Goal: Task Accomplishment & Management: Manage account settings

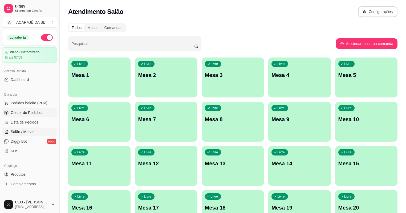
click at [33, 113] on span "Gestor de Pedidos" at bounding box center [26, 112] width 31 height 5
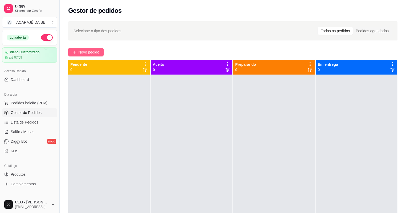
click at [94, 53] on span "Novo pedido" at bounding box center [88, 52] width 21 height 6
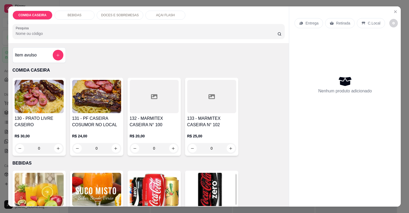
click at [49, 56] on div "Item avulso" at bounding box center [39, 55] width 48 height 11
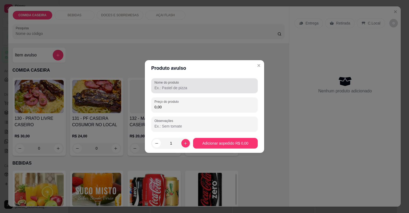
click at [206, 92] on div "Nome do produto" at bounding box center [204, 85] width 106 height 15
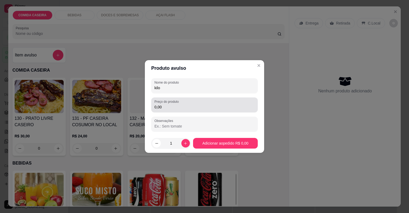
type input "kilo"
click at [197, 107] on input "0,00" at bounding box center [204, 106] width 100 height 5
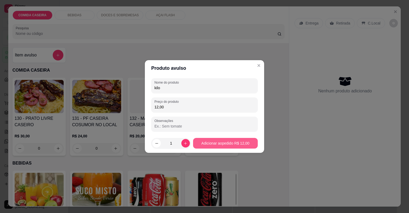
type input "12,00"
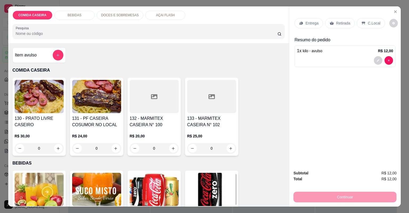
click at [339, 23] on p "Retirada" at bounding box center [343, 22] width 14 height 5
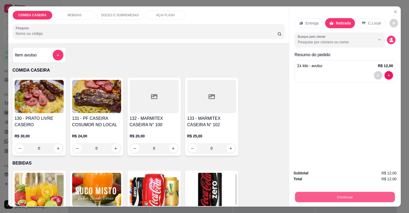
click at [346, 199] on button "Continuar" at bounding box center [345, 197] width 100 height 10
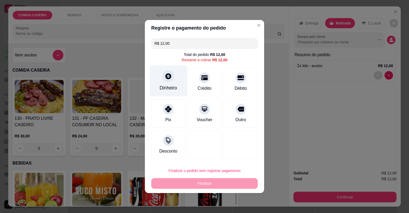
click at [172, 86] on div "Dinheiro" at bounding box center [168, 87] width 18 height 7
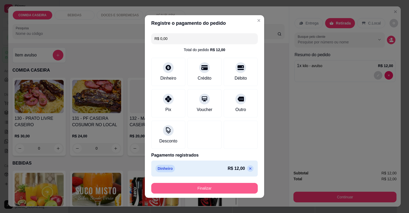
click at [235, 188] on button "Finalizar" at bounding box center [204, 188] width 106 height 11
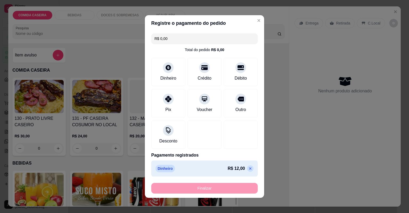
type input "-R$ 12,00"
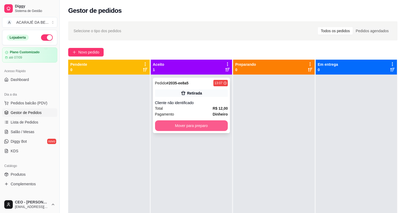
click at [220, 129] on button "Mover para preparo" at bounding box center [191, 125] width 73 height 11
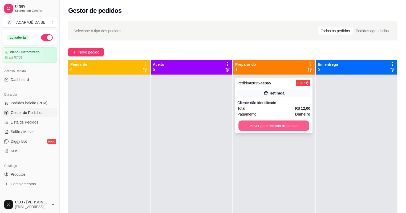
click at [273, 125] on button "Mover para retirada disponível" at bounding box center [273, 126] width 71 height 10
click at [274, 125] on div "Mover para retirada disponível" at bounding box center [273, 125] width 73 height 11
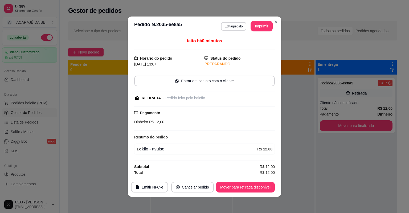
click at [365, 126] on button "Mover para finalizado" at bounding box center [356, 125] width 73 height 11
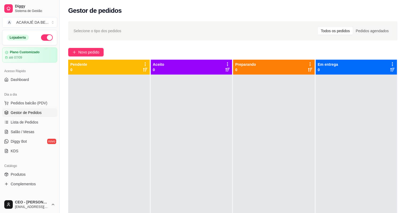
click at [365, 126] on div at bounding box center [355, 181] width 81 height 213
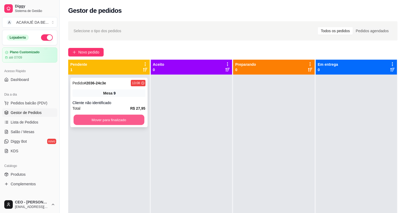
click at [121, 122] on button "Mover para finalizado" at bounding box center [108, 120] width 71 height 10
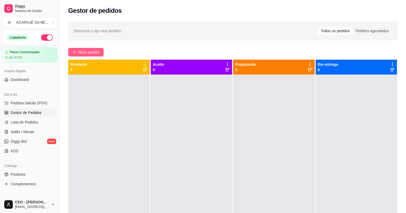
click at [94, 51] on span "Novo pedido" at bounding box center [88, 52] width 21 height 6
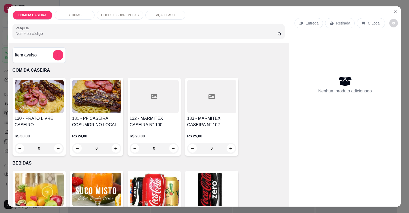
click at [159, 97] on div at bounding box center [154, 96] width 49 height 33
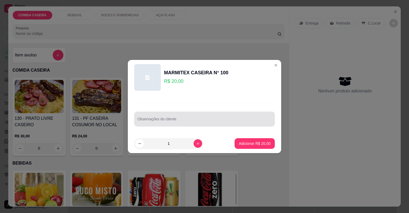
click at [186, 117] on div at bounding box center [204, 119] width 134 height 11
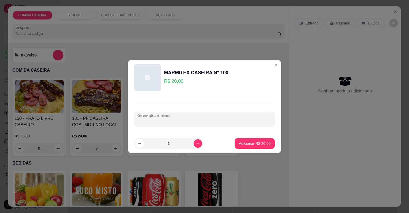
paste input "Feijão de caldo macarrão arroz purê carne de panela farofa de banana com jaba"
type input "Feijão de caldo macarrão arroz purê carne de panela farofa de banana com jaba"
click at [257, 144] on p "Adicionar R$ 20,00" at bounding box center [254, 143] width 31 height 5
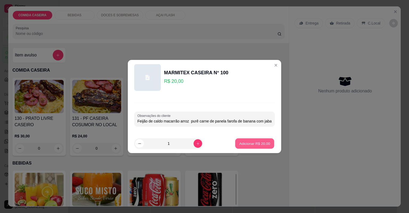
click at [257, 144] on div "130 - PRATO LIVRE CASEIRO R$ 30,00 0 131 - PF CASEIRA COSUMOR NO LOCAL R$ 24,00…" at bounding box center [149, 117] width 272 height 78
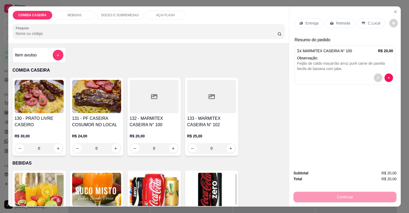
click at [307, 22] on p "Entrega" at bounding box center [311, 22] width 13 height 5
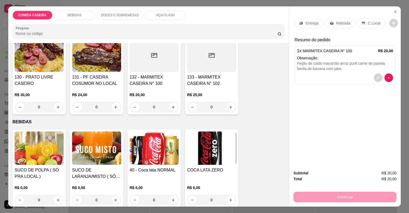
scroll to position [64, 0]
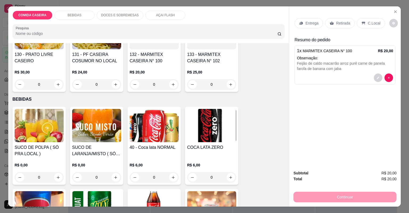
click at [315, 24] on p "Entrega" at bounding box center [311, 22] width 13 height 5
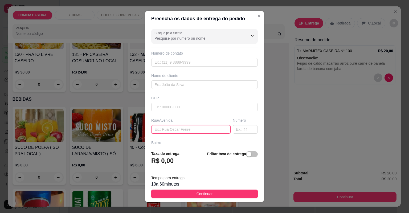
click at [188, 131] on input "text" at bounding box center [190, 129] width 79 height 9
paste input "Na comissão"
paste input "Do lado da casa da mãe de [PERSON_NAME] que trabalha ai"
type input "Na comissão Do lado da casa da mãe de [PERSON_NAME] que trabalha ai"
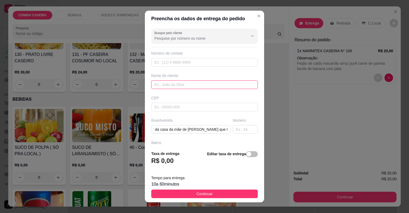
click at [191, 83] on input "text" at bounding box center [204, 84] width 106 height 9
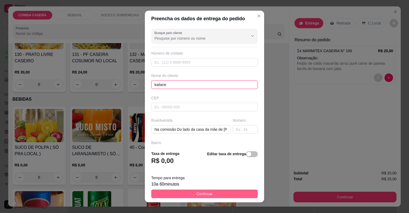
type input "kailane"
click at [232, 192] on button "Continuar" at bounding box center [204, 194] width 106 height 9
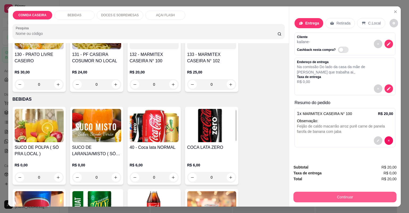
click at [307, 196] on button "Continuar" at bounding box center [344, 197] width 103 height 11
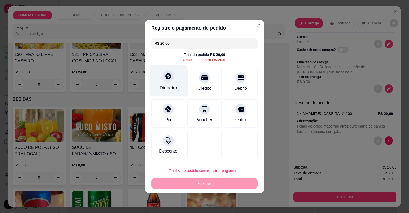
click at [171, 81] on div at bounding box center [168, 76] width 12 height 12
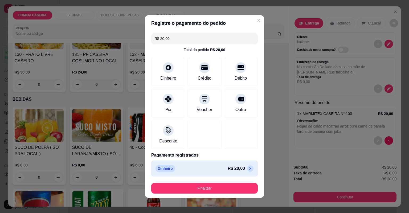
click at [248, 129] on div at bounding box center [241, 135] width 34 height 28
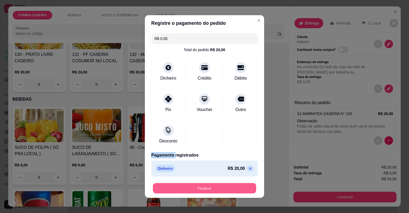
click at [226, 191] on button "Finalizar" at bounding box center [204, 188] width 103 height 10
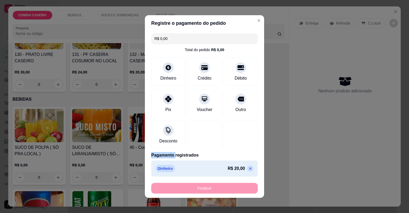
type input "-R$ 20,00"
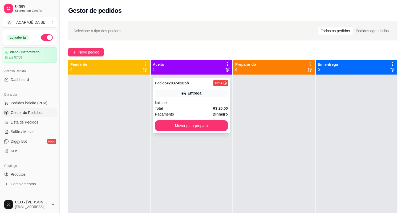
click at [196, 111] on div "Pagamento Dinheiro" at bounding box center [191, 114] width 73 height 6
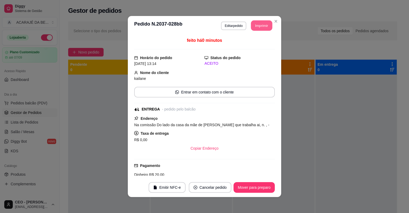
click at [263, 26] on button "Imprimir" at bounding box center [261, 25] width 21 height 10
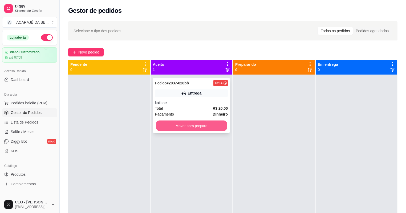
click at [211, 128] on button "Mover para preparo" at bounding box center [191, 126] width 71 height 10
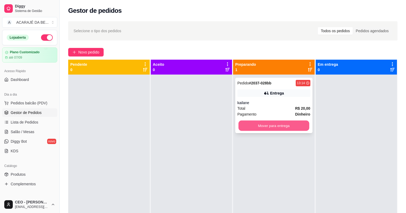
click at [287, 122] on button "Mover para entrega" at bounding box center [273, 126] width 71 height 10
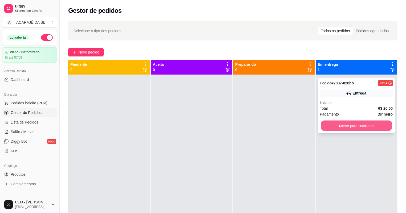
click at [331, 125] on button "Mover para finalizado" at bounding box center [356, 126] width 71 height 10
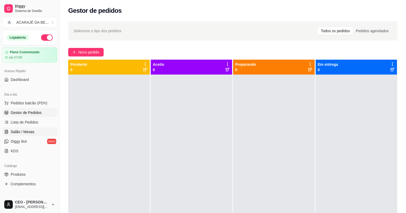
click at [32, 129] on link "Salão / Mesas" at bounding box center [29, 131] width 55 height 9
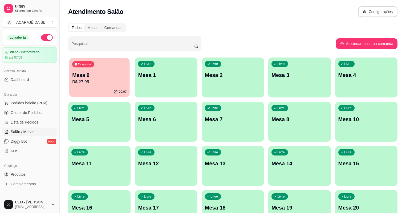
click at [101, 84] on p "R$ 27,95" at bounding box center [99, 82] width 54 height 6
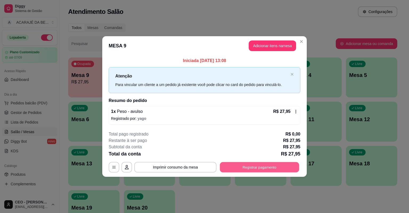
click at [254, 166] on button "Registrar pagamento" at bounding box center [259, 167] width 79 height 10
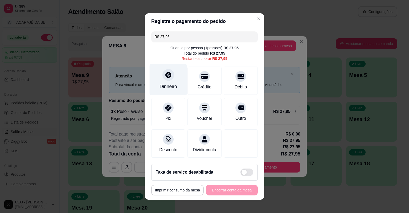
click at [165, 81] on div "Dinheiro" at bounding box center [169, 79] width 38 height 31
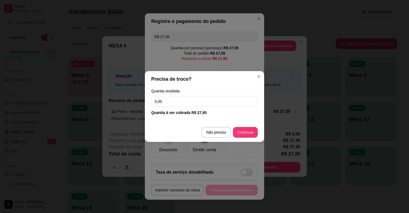
click at [210, 105] on input "0,00" at bounding box center [204, 101] width 106 height 11
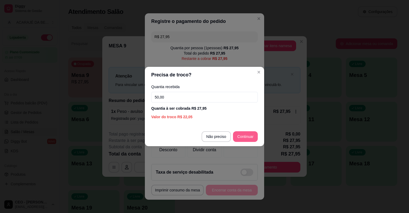
type input "50,00"
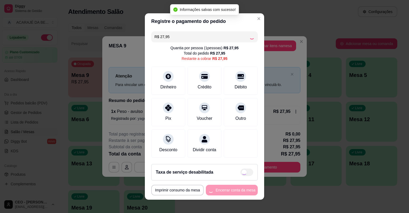
type input "R$ 0,00"
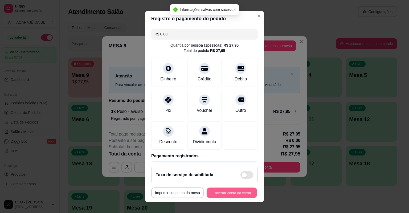
click at [232, 190] on button "Encerrar conta da mesa" at bounding box center [232, 193] width 50 height 10
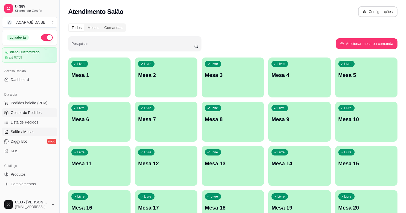
click at [34, 113] on span "Gestor de Pedidos" at bounding box center [26, 112] width 31 height 5
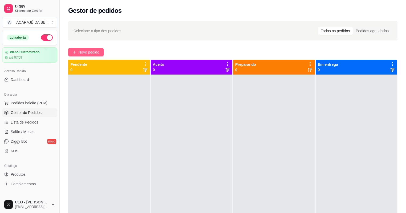
click at [94, 50] on span "Novo pedido" at bounding box center [88, 52] width 21 height 6
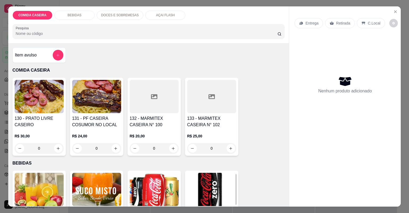
click at [139, 99] on div at bounding box center [154, 96] width 49 height 33
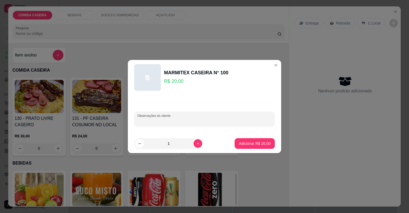
click at [172, 119] on input "Observações do cliente" at bounding box center [204, 120] width 134 height 5
paste input "Filé de frango e todas as as saladas"
type input "Filé de frango e todas as as saladas"
click at [247, 143] on p "Adicionar R$ 20,00" at bounding box center [254, 143] width 31 height 5
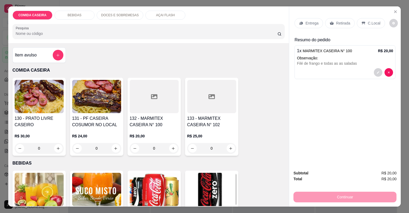
click at [307, 24] on p "Entrega" at bounding box center [311, 22] width 13 height 5
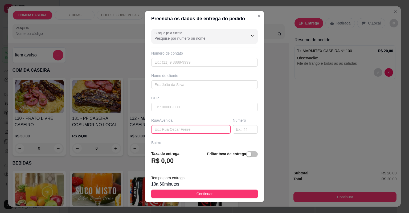
click at [194, 128] on input "text" at bounding box center [190, 129] width 79 height 9
paste input "Endereço 3 travessa bairro dois de julho número 85"
type input "Endereço 3 travessa bairro dois de julho número 85"
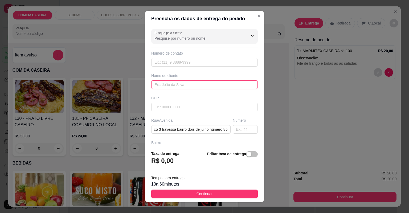
scroll to position [0, 0]
click at [201, 82] on input "text" at bounding box center [204, 84] width 106 height 9
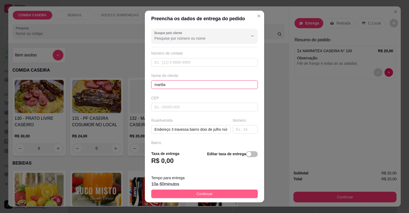
type input "marilia"
click at [221, 194] on button "Continuar" at bounding box center [204, 194] width 106 height 9
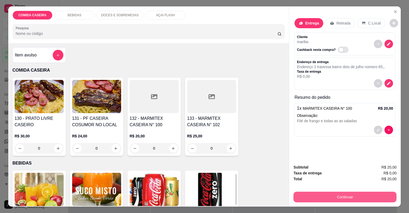
click at [304, 199] on button "Continuar" at bounding box center [344, 197] width 103 height 11
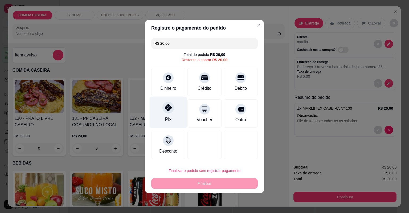
click at [183, 115] on div "Pix" at bounding box center [169, 112] width 38 height 31
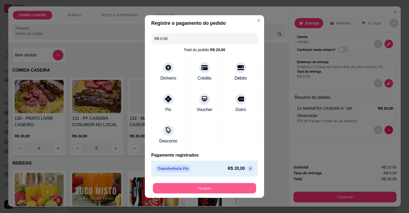
click at [212, 184] on button "Finalizar" at bounding box center [204, 188] width 103 height 10
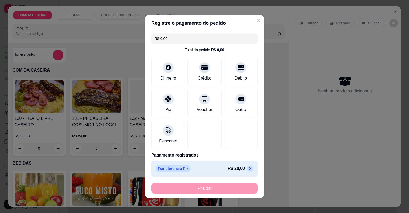
type input "-R$ 20,00"
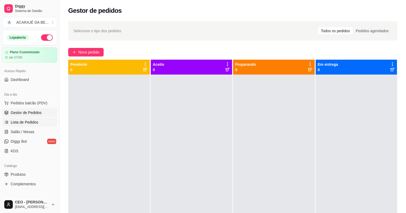
click at [28, 122] on span "Lista de Pedidos" at bounding box center [25, 122] width 28 height 5
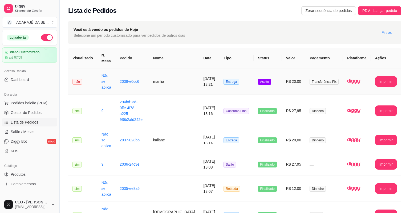
click at [177, 78] on td "marilia" at bounding box center [174, 81] width 50 height 26
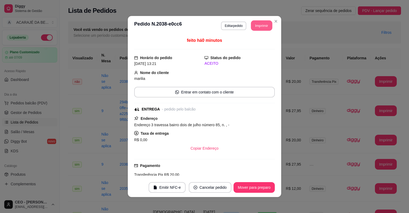
click at [257, 31] on header "**********" at bounding box center [204, 25] width 153 height 19
click at [254, 25] on button "Imprimir" at bounding box center [261, 25] width 21 height 10
click at [52, 146] on div "**********" at bounding box center [204, 106] width 409 height 213
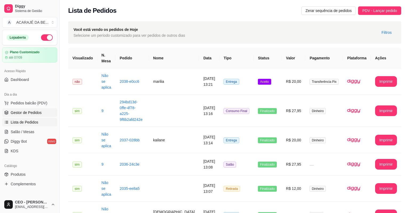
click at [37, 110] on span "Gestor de Pedidos" at bounding box center [26, 112] width 31 height 5
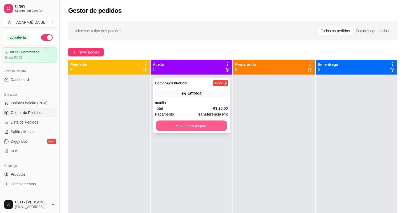
click at [217, 125] on button "Mover para preparo" at bounding box center [191, 126] width 71 height 10
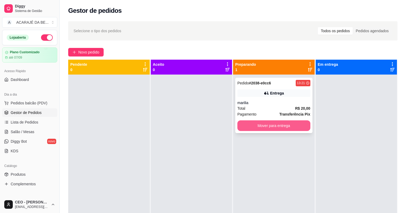
click at [260, 126] on button "Mover para entrega" at bounding box center [273, 125] width 73 height 11
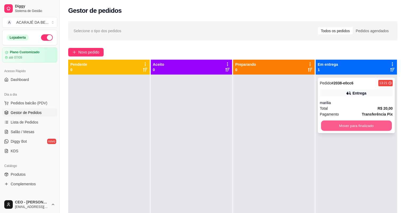
click at [330, 123] on button "Mover para finalizado" at bounding box center [356, 126] width 71 height 10
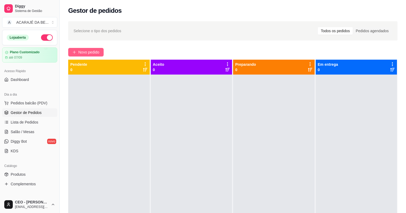
click at [77, 49] on button "Novo pedido" at bounding box center [85, 52] width 35 height 9
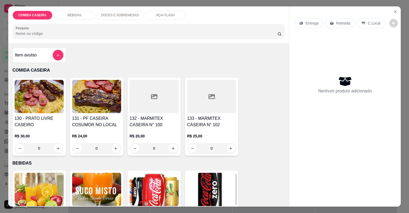
click at [152, 96] on icon at bounding box center [154, 96] width 6 height 5
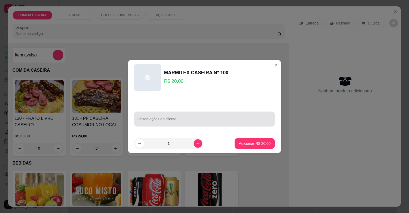
click at [169, 118] on div at bounding box center [204, 119] width 134 height 11
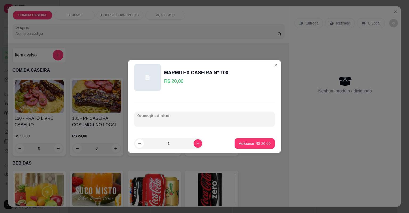
paste input "Arroz branco Feijão tropeiro Panqueca de frango Carne de panela com batata Faro…"
click at [174, 121] on input "Arroz branco Feijão tropeiro Panqueca de frango Carne de panela com batata Faro…" at bounding box center [204, 120] width 134 height 5
type input "Arroz branco Feijão tropeiro Carne de panela com batata Farofa de banana com ja…"
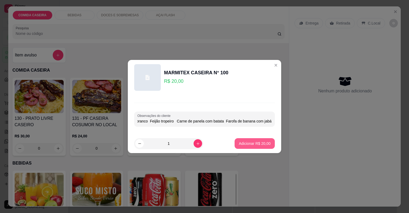
scroll to position [0, 0]
click at [258, 142] on p "Adicionar R$ 20,00" at bounding box center [255, 143] width 32 height 5
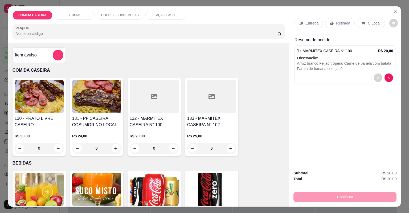
click at [308, 23] on p "Entrega" at bounding box center [311, 22] width 13 height 5
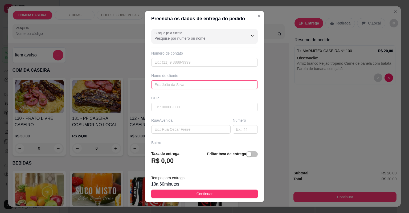
click at [208, 83] on input "text" at bounding box center [204, 84] width 106 height 9
type input "rute"
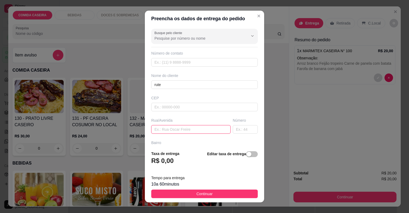
click at [211, 131] on input "text" at bounding box center [190, 129] width 79 height 9
paste input "Camamuzinho [GEOGRAPHIC_DATA]"
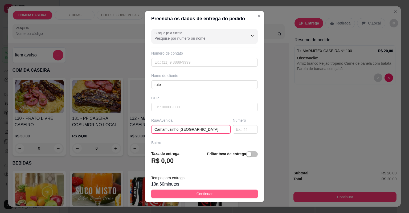
type input "Camamuzinho [GEOGRAPHIC_DATA]"
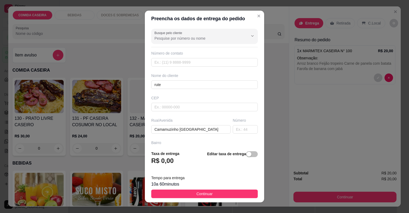
drag, startPoint x: 224, startPoint y: 194, endPoint x: 224, endPoint y: 189, distance: 4.5
click at [224, 194] on button "Continuar" at bounding box center [204, 194] width 106 height 9
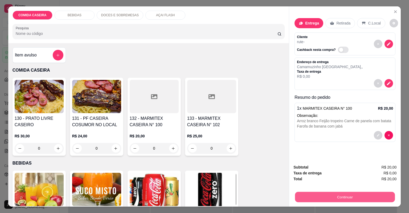
click at [324, 198] on button "Continuar" at bounding box center [345, 197] width 100 height 10
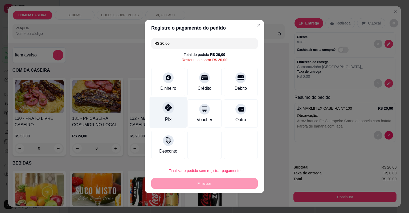
click at [163, 110] on div at bounding box center [168, 108] width 12 height 12
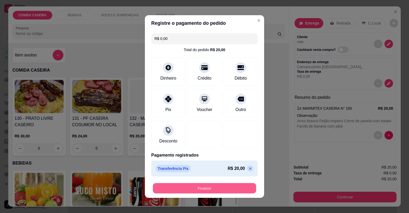
click at [230, 188] on button "Finalizar" at bounding box center [204, 188] width 103 height 10
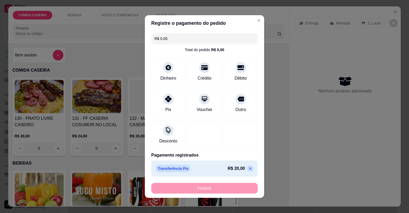
type input "-R$ 20,00"
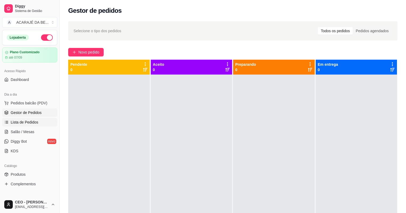
click at [32, 121] on span "Lista de Pedidos" at bounding box center [25, 122] width 28 height 5
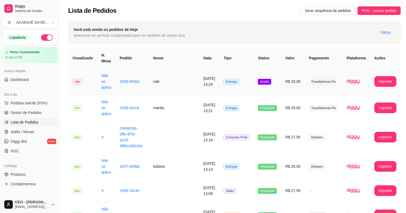
click at [186, 87] on td "rute" at bounding box center [174, 81] width 50 height 26
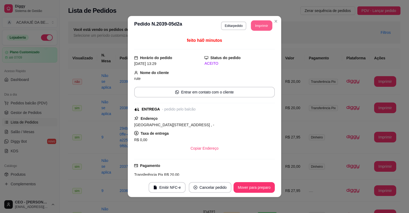
click at [258, 26] on button "Imprimir" at bounding box center [261, 25] width 21 height 10
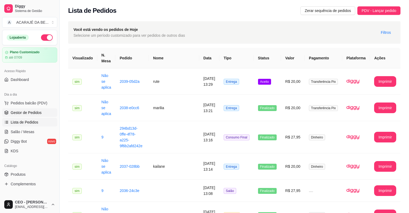
click at [36, 114] on span "Gestor de Pedidos" at bounding box center [26, 112] width 31 height 5
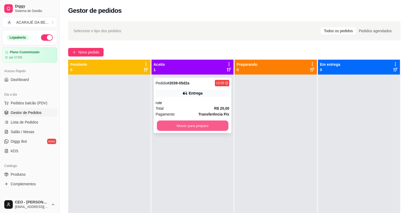
click at [211, 128] on button "Mover para preparo" at bounding box center [192, 126] width 71 height 10
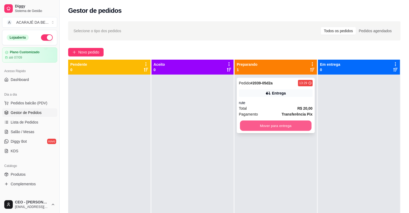
click at [270, 127] on button "Mover para entrega" at bounding box center [275, 126] width 71 height 10
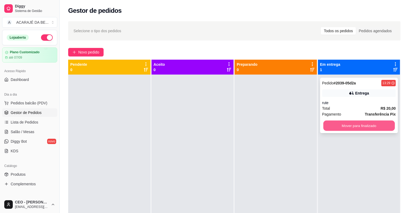
click at [324, 127] on button "Mover para finalizado" at bounding box center [358, 126] width 71 height 10
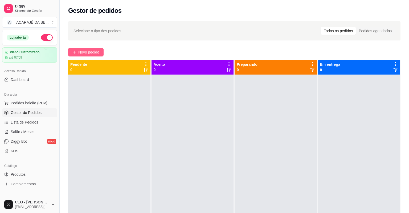
click at [90, 51] on span "Novo pedido" at bounding box center [88, 52] width 21 height 6
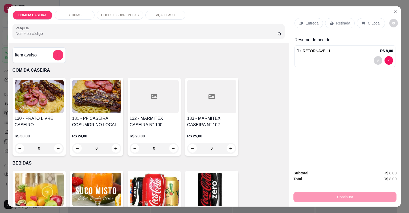
type input "2"
click at [336, 21] on p "Retirada" at bounding box center [343, 22] width 14 height 5
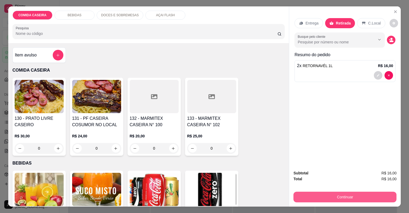
click at [325, 195] on button "Continuar" at bounding box center [344, 197] width 103 height 11
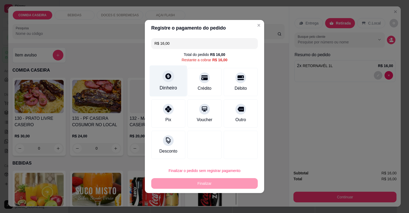
click at [167, 83] on div "Dinheiro" at bounding box center [169, 80] width 38 height 31
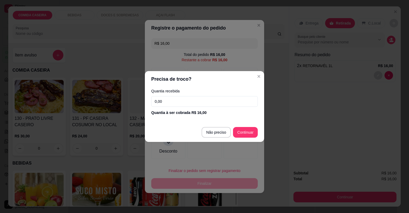
click at [214, 104] on input "0,00" at bounding box center [204, 101] width 106 height 11
type input "100,00"
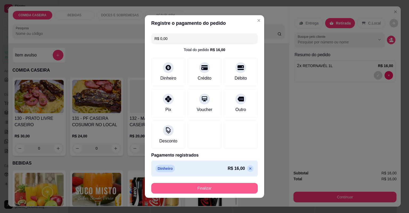
click at [230, 191] on button "Finalizar" at bounding box center [204, 188] width 106 height 11
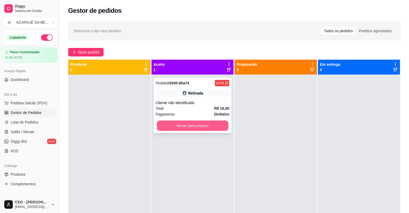
click at [206, 124] on button "Mover para preparo" at bounding box center [192, 126] width 71 height 10
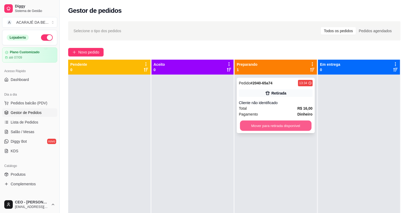
click at [267, 123] on button "Mover para retirada disponível" at bounding box center [275, 126] width 71 height 10
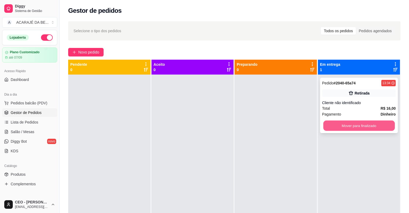
click at [348, 125] on button "Mover para finalizado" at bounding box center [358, 126] width 71 height 10
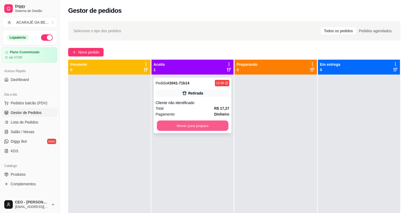
click at [204, 122] on button "Mover para preparo" at bounding box center [192, 126] width 71 height 10
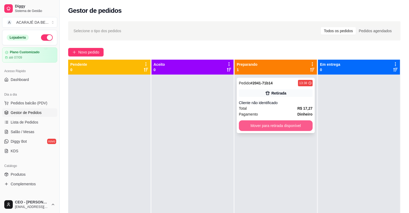
click at [287, 128] on button "Mover para retirada disponível" at bounding box center [276, 125] width 74 height 11
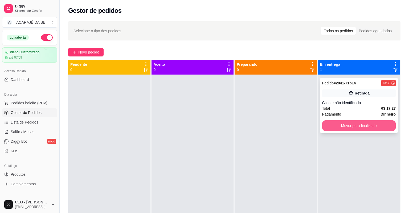
click at [356, 126] on button "Mover para finalizado" at bounding box center [359, 125] width 74 height 11
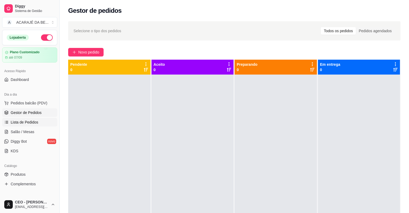
click at [27, 123] on span "Lista de Pedidos" at bounding box center [25, 122] width 28 height 5
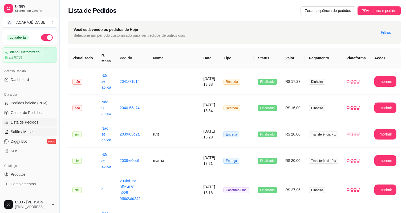
click at [27, 130] on span "Salão / Mesas" at bounding box center [23, 131] width 24 height 5
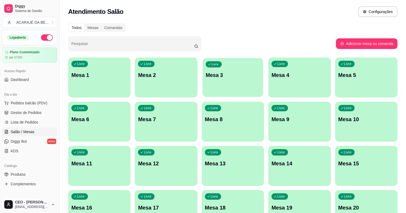
click at [220, 72] on p "Mesa 3" at bounding box center [232, 75] width 54 height 7
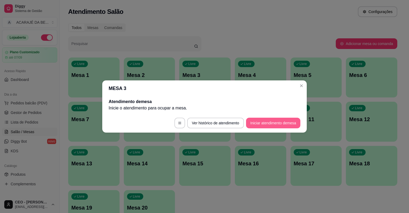
click at [274, 126] on button "Iniciar atendimento de mesa" at bounding box center [273, 123] width 54 height 11
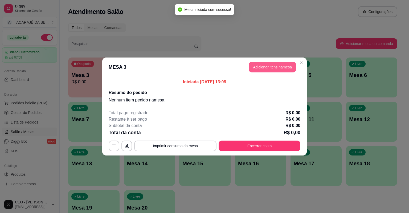
click at [281, 64] on button "Adicionar itens na mesa" at bounding box center [272, 67] width 47 height 11
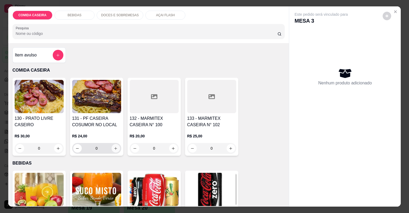
click at [112, 149] on button "increase-product-quantity" at bounding box center [116, 148] width 9 height 9
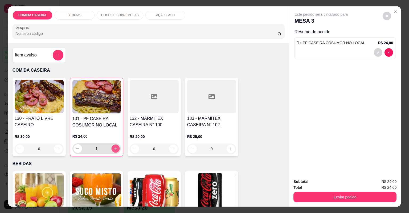
click at [111, 149] on button "increase-product-quantity" at bounding box center [115, 148] width 8 height 8
click at [111, 148] on button "increase-product-quantity" at bounding box center [115, 148] width 9 height 9
type input "3"
click at [56, 147] on icon "increase-product-quantity" at bounding box center [58, 149] width 4 height 4
type input "1"
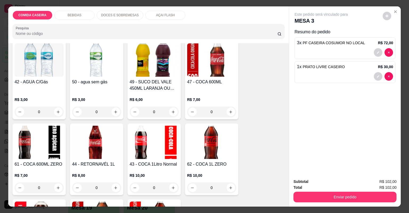
scroll to position [319, 0]
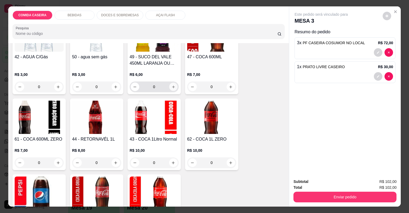
click at [172, 86] on icon "increase-product-quantity" at bounding box center [173, 86] width 3 height 3
type input "1"
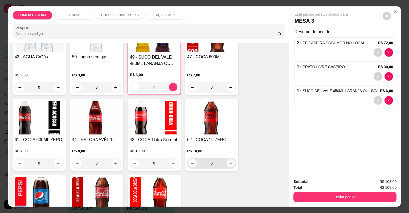
click at [231, 160] on button "increase-product-quantity" at bounding box center [231, 163] width 8 height 8
type input "1"
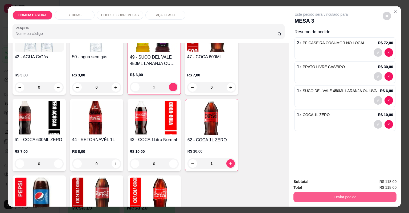
click at [317, 192] on button "Enviar pedido" at bounding box center [344, 197] width 103 height 11
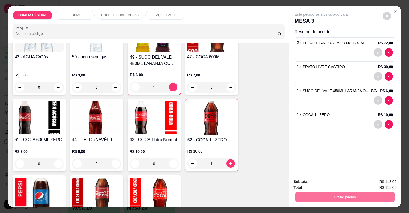
click at [317, 185] on button "Não registrar e enviar pedido" at bounding box center [327, 184] width 55 height 10
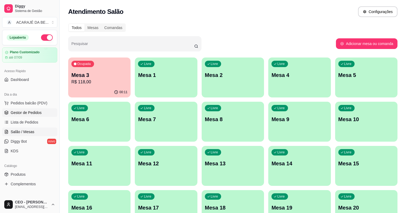
click at [39, 112] on span "Gestor de Pedidos" at bounding box center [26, 112] width 31 height 5
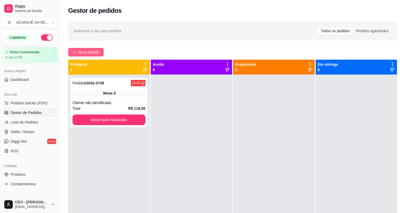
click at [96, 49] on span "Novo pedido" at bounding box center [88, 52] width 21 height 6
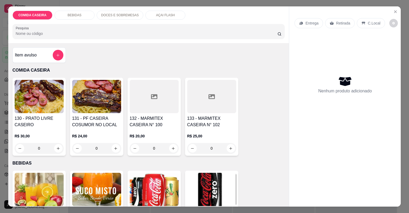
click at [188, 104] on div at bounding box center [211, 96] width 49 height 33
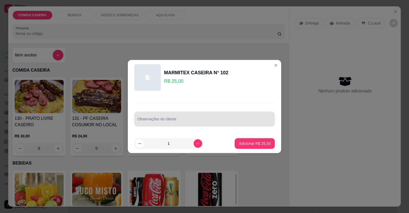
click at [203, 121] on input "Observações do cliente" at bounding box center [204, 120] width 134 height 5
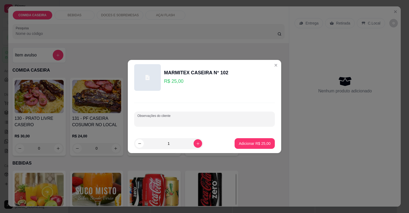
paste input "Farofa de banana com jabá Macarrão Purê Panqueca de frango Carne de panela"
type input "Farofa de banana com jabá Macarrão Purê Panqueca de frango Carne de panela"
click at [248, 142] on p "Adicionar R$ 25,00" at bounding box center [254, 143] width 31 height 5
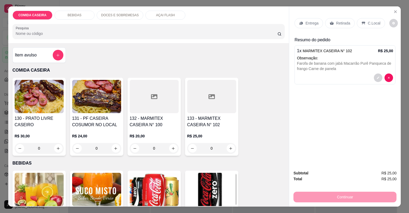
click at [313, 21] on p "Entrega" at bounding box center [311, 22] width 13 height 5
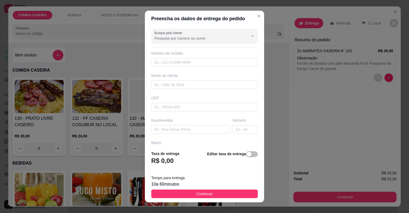
click at [215, 88] on div "Busque pelo cliente Número de contato Nome do cliente CEP Rua/[GEOGRAPHIC_DATA]" at bounding box center [204, 87] width 119 height 120
click at [214, 87] on input "text" at bounding box center [204, 84] width 106 height 9
type input "veiga fotografia"
click at [206, 127] on input "text" at bounding box center [190, 129] width 79 height 9
paste input "[STREET_ADDRESS]"
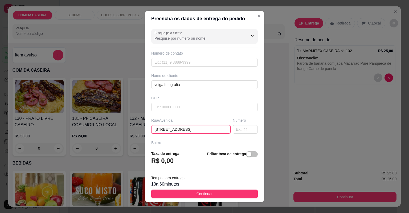
paste input "Na ruía da assistência social"
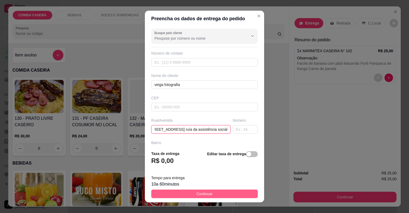
type input "[STREET_ADDRESS] ruía da assistência social"
click at [216, 190] on button "Continuar" at bounding box center [204, 194] width 106 height 9
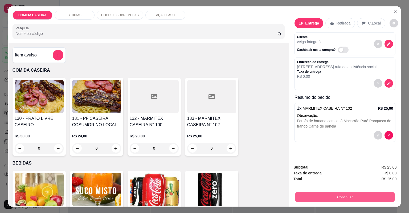
click at [313, 195] on button "Continuar" at bounding box center [345, 197] width 100 height 10
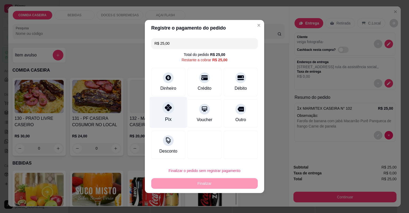
click at [177, 105] on div "Pix" at bounding box center [169, 112] width 38 height 31
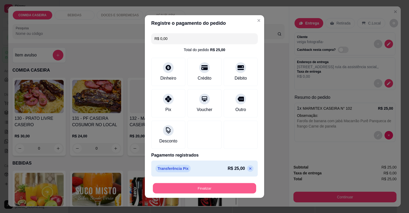
click at [228, 190] on button "Finalizar" at bounding box center [204, 188] width 103 height 10
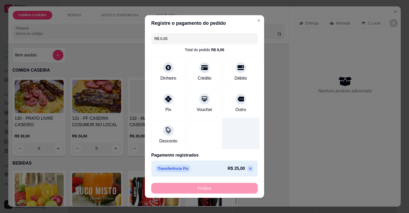
type input "-R$ 25,00"
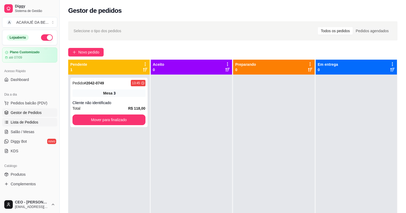
click at [30, 123] on span "Lista de Pedidos" at bounding box center [25, 122] width 28 height 5
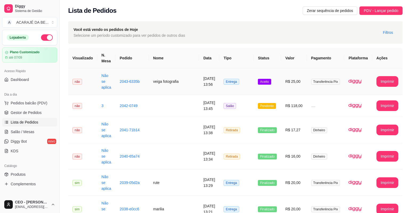
click at [213, 76] on td "[DATE] 13:56" at bounding box center [209, 81] width 20 height 26
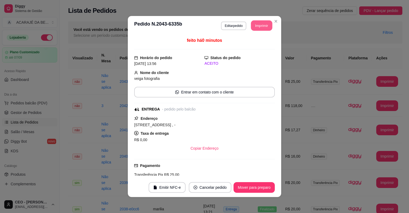
click at [267, 25] on button "Imprimir" at bounding box center [261, 25] width 21 height 10
click at [240, 184] on button "Mover para preparo" at bounding box center [253, 187] width 41 height 11
click at [240, 184] on button "Mover para preparo" at bounding box center [254, 187] width 40 height 10
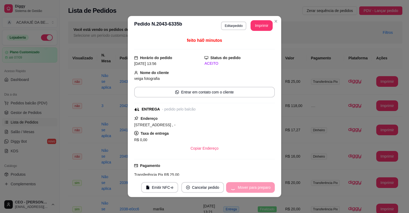
click at [240, 184] on div "Mover para preparo" at bounding box center [250, 187] width 49 height 11
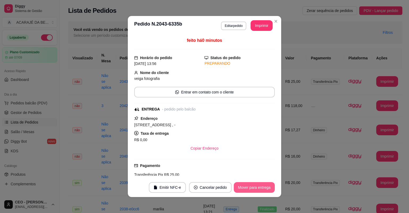
click at [242, 186] on button "Mover para entrega" at bounding box center [254, 187] width 41 height 11
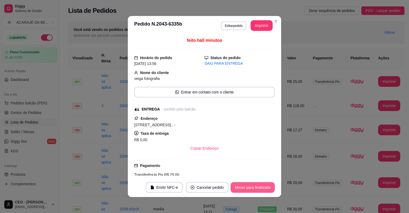
click at [242, 186] on button "Mover para finalizado" at bounding box center [253, 187] width 44 height 11
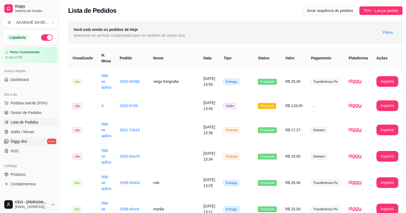
scroll to position [43, 0]
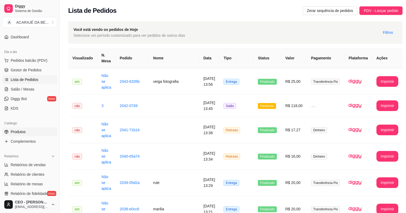
click at [32, 131] on link "Produtos" at bounding box center [29, 131] width 55 height 9
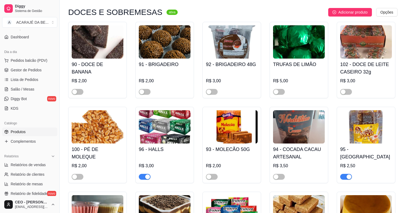
scroll to position [1171, 0]
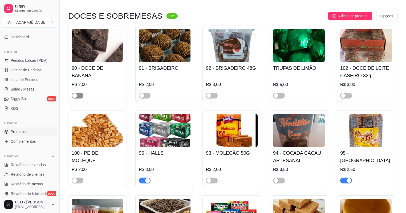
click at [75, 98] on div "button" at bounding box center [74, 95] width 5 height 5
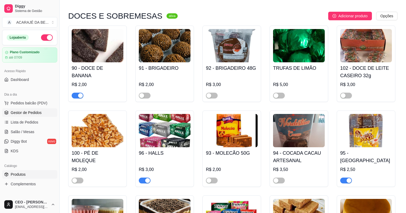
click at [28, 108] on link "Gestor de Pedidos" at bounding box center [29, 112] width 55 height 9
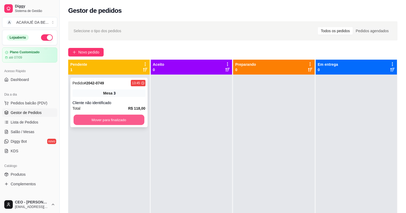
click at [130, 118] on button "Mover para finalizado" at bounding box center [108, 120] width 71 height 10
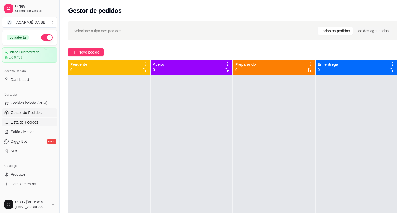
click at [33, 120] on span "Lista de Pedidos" at bounding box center [25, 122] width 28 height 5
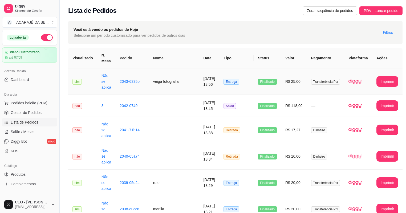
click at [182, 79] on td "veiga fotografia" at bounding box center [174, 81] width 50 height 26
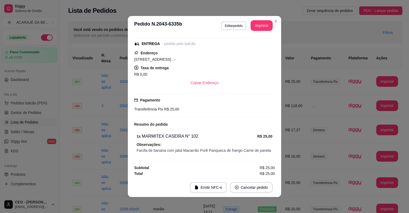
scroll to position [1, 0]
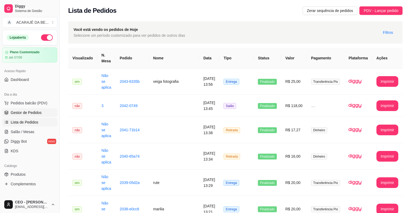
click at [34, 108] on link "Gestor de Pedidos" at bounding box center [29, 112] width 55 height 9
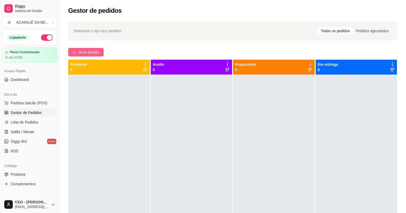
click at [83, 50] on span "Novo pedido" at bounding box center [88, 52] width 21 height 6
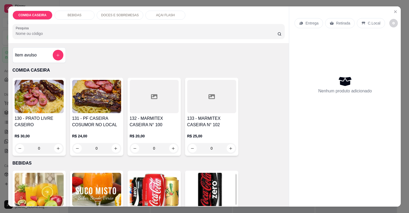
click at [156, 187] on img at bounding box center [154, 189] width 49 height 33
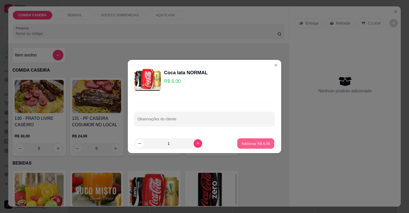
click at [246, 141] on p "Adicionar R$ 6,00" at bounding box center [255, 143] width 29 height 5
type input "1"
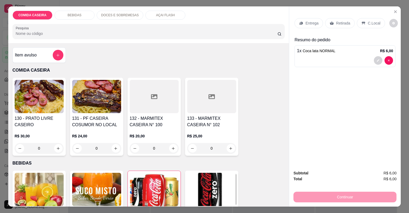
click at [340, 24] on p "Retirada" at bounding box center [343, 22] width 14 height 5
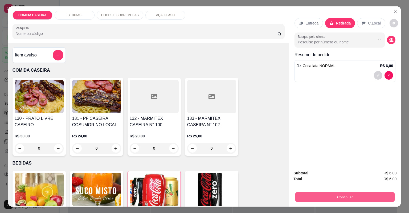
click at [364, 193] on button "Continuar" at bounding box center [345, 197] width 100 height 10
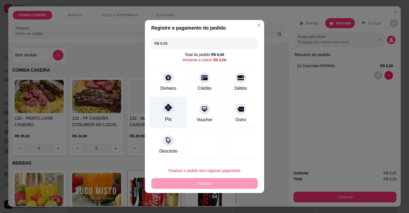
click at [173, 114] on div "Pix" at bounding box center [169, 112] width 38 height 31
type input "R$ 0,00"
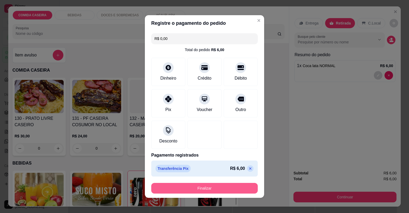
click at [220, 184] on button "Finalizar" at bounding box center [204, 188] width 106 height 11
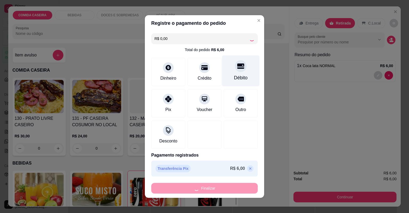
type input "0"
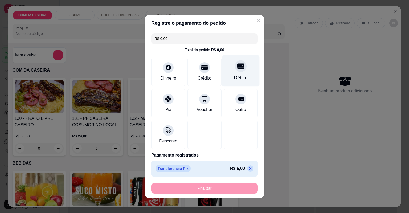
type input "-R$ 6,00"
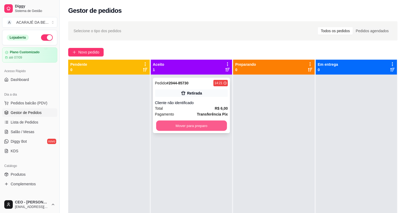
click at [216, 121] on button "Mover para preparo" at bounding box center [191, 126] width 71 height 10
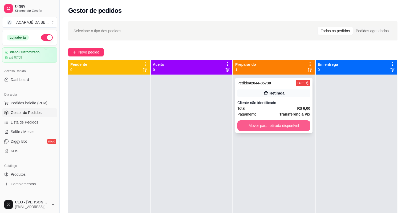
click at [264, 122] on button "Mover para retirada disponível" at bounding box center [273, 125] width 73 height 11
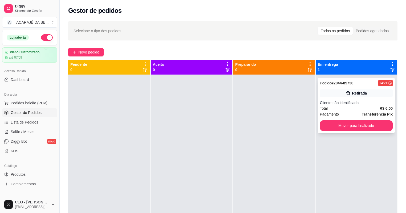
click at [325, 119] on div "Pedido # 2044-85730 14:21 Retirada Cliente não identificado Total R$ 6,00 Pagam…" at bounding box center [356, 105] width 77 height 55
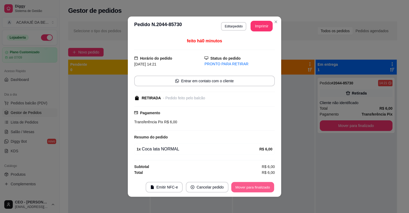
click at [261, 184] on button "Mover para finalizado" at bounding box center [252, 187] width 43 height 10
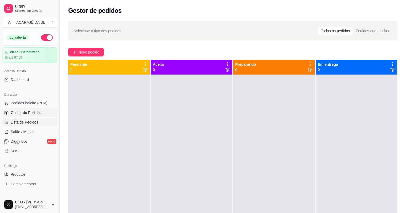
click at [34, 120] on span "Lista de Pedidos" at bounding box center [25, 122] width 28 height 5
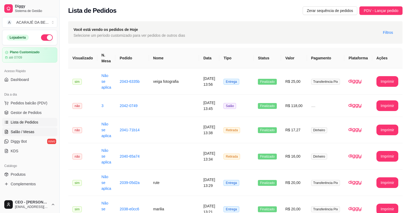
click at [27, 133] on span "Salão / Mesas" at bounding box center [23, 131] width 24 height 5
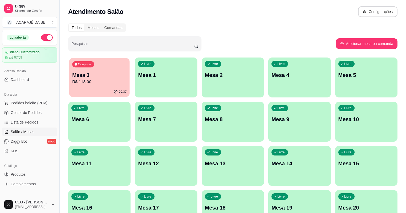
click at [91, 79] on p "R$ 118,00" at bounding box center [99, 82] width 54 height 6
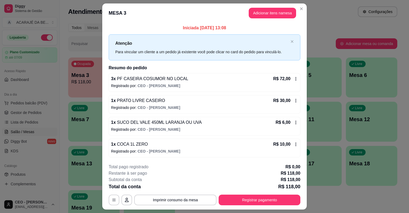
click at [295, 100] on icon at bounding box center [296, 100] width 4 height 4
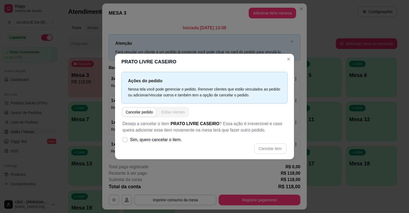
click at [165, 112] on div "Editar clientes" at bounding box center [172, 111] width 23 height 5
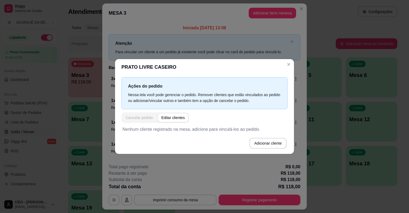
click at [150, 116] on div "Cancelar pedido" at bounding box center [139, 117] width 27 height 5
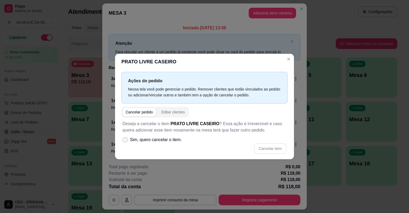
click at [127, 141] on icon at bounding box center [125, 139] width 4 height 3
click at [126, 141] on input "Sim, quero cancelar o item." at bounding box center [123, 142] width 3 height 3
checkbox input "true"
click at [274, 148] on button "Cancelar item" at bounding box center [270, 148] width 32 height 11
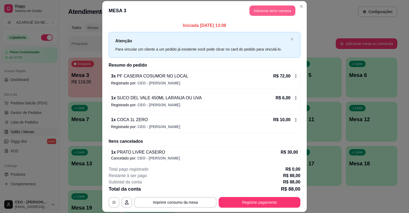
click at [277, 13] on button "Adicionar itens na mesa" at bounding box center [272, 11] width 46 height 10
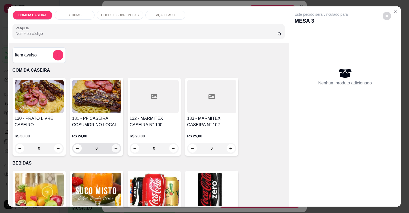
click at [118, 147] on button "increase-product-quantity" at bounding box center [116, 148] width 8 height 8
type input "1"
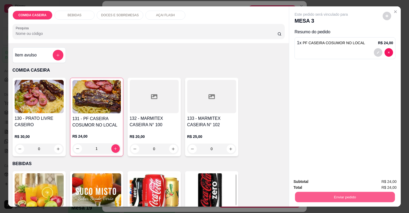
click at [340, 194] on button "Enviar pedido" at bounding box center [345, 197] width 100 height 10
click at [336, 185] on button "Não registrar e enviar pedido" at bounding box center [327, 184] width 55 height 10
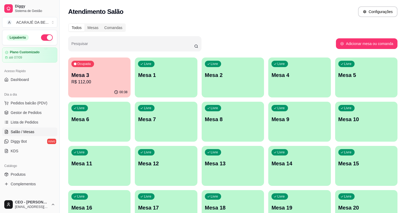
click at [98, 84] on p "R$ 112,00" at bounding box center [99, 82] width 56 height 6
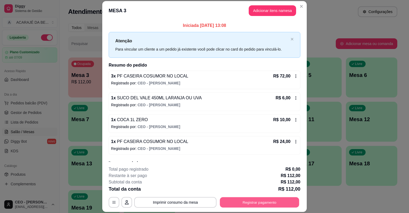
click at [241, 201] on button "Registrar pagamento" at bounding box center [259, 202] width 79 height 10
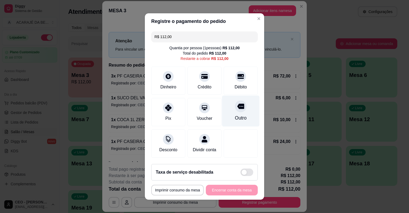
click at [236, 111] on div at bounding box center [241, 106] width 12 height 12
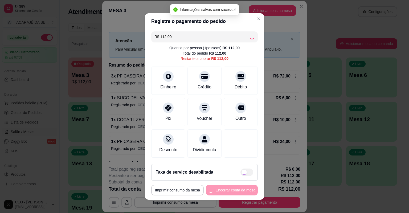
type input "R$ 0,00"
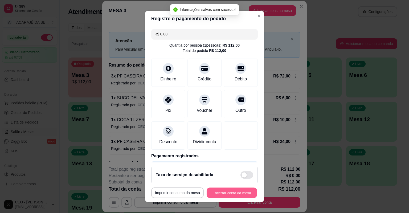
click at [237, 194] on button "Encerrar conta da mesa" at bounding box center [232, 193] width 50 height 10
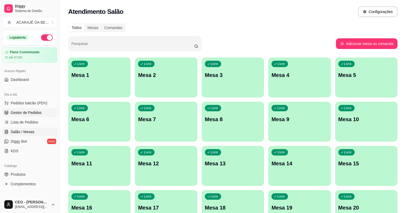
click at [35, 112] on span "Gestor de Pedidos" at bounding box center [26, 112] width 31 height 5
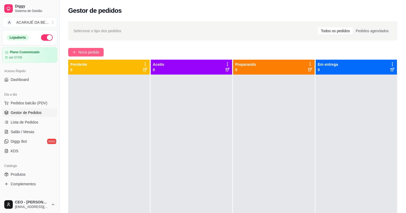
click at [93, 53] on span "Novo pedido" at bounding box center [88, 52] width 21 height 6
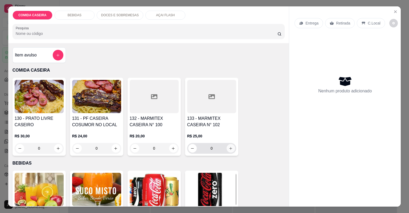
click at [230, 150] on button "increase-product-quantity" at bounding box center [231, 148] width 9 height 9
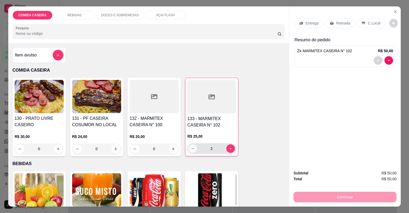
click at [193, 149] on icon "decrease-product-quantity" at bounding box center [193, 149] width 4 height 4
type input "1"
click at [313, 23] on p "Entrega" at bounding box center [311, 22] width 13 height 5
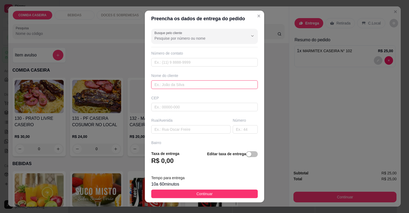
click at [207, 83] on input "text" at bounding box center [204, 84] width 106 height 9
click at [175, 85] on input "text" at bounding box center [204, 84] width 106 height 9
paste input "Erisvelton"
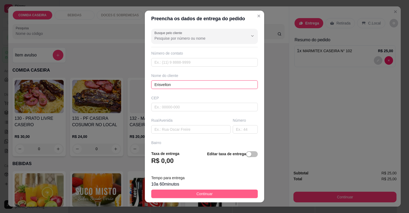
type input "Erisvelton"
click at [204, 193] on span "Continuar" at bounding box center [204, 194] width 16 height 6
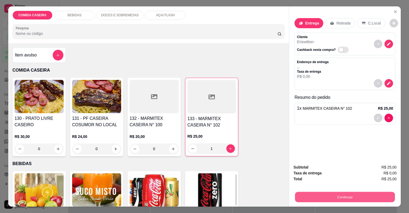
click at [327, 196] on button "Continuar" at bounding box center [345, 197] width 100 height 10
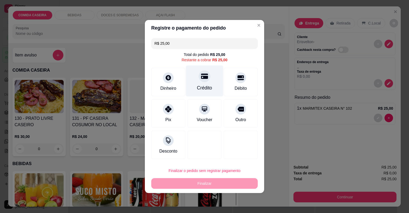
click at [209, 84] on div "Crédito" at bounding box center [204, 87] width 15 height 7
type input "R$ 0,00"
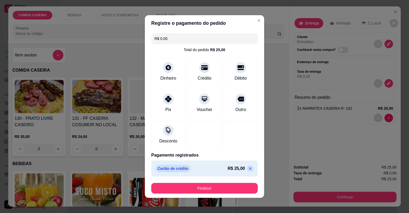
click at [215, 194] on footer "Finalizar" at bounding box center [204, 188] width 119 height 19
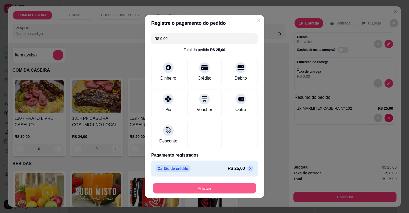
click at [217, 185] on button "Finalizar" at bounding box center [204, 188] width 103 height 10
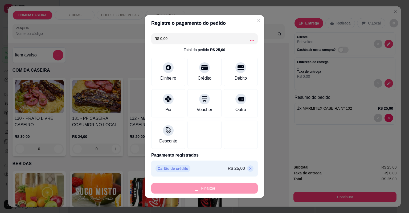
type input "0"
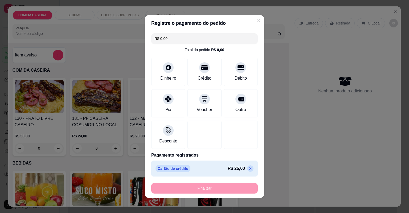
type input "-R$ 25,00"
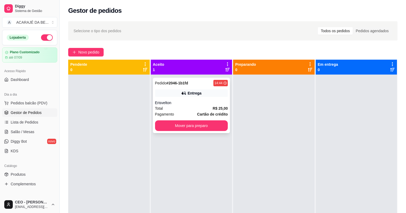
click at [214, 104] on div "Erisvelton" at bounding box center [191, 102] width 73 height 5
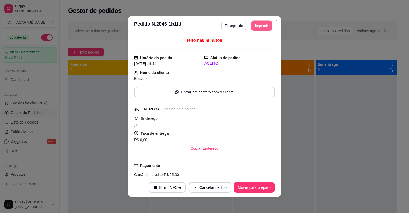
click at [263, 26] on button "Imprimir" at bounding box center [261, 25] width 21 height 10
click at [85, 162] on div "**********" at bounding box center [204, 106] width 409 height 213
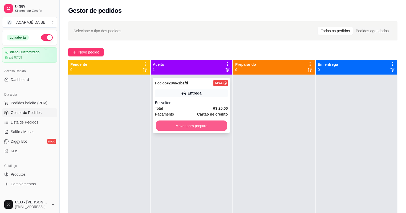
click at [223, 125] on button "Mover para preparo" at bounding box center [191, 126] width 71 height 10
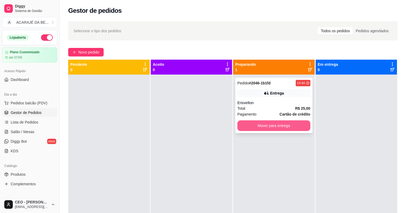
click at [275, 127] on button "Mover para entrega" at bounding box center [273, 125] width 73 height 11
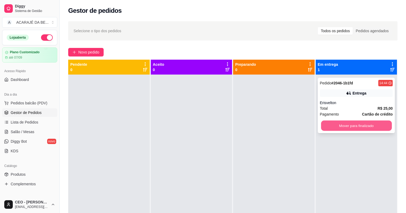
click at [369, 126] on button "Mover para finalizado" at bounding box center [356, 126] width 71 height 10
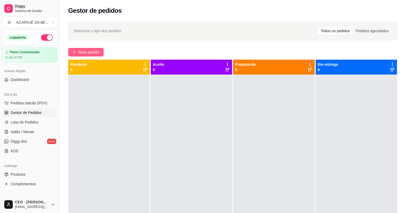
click at [97, 49] on span "Novo pedido" at bounding box center [88, 52] width 21 height 6
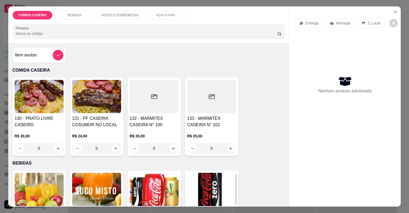
click at [38, 51] on div "Item avulso" at bounding box center [39, 55] width 48 height 11
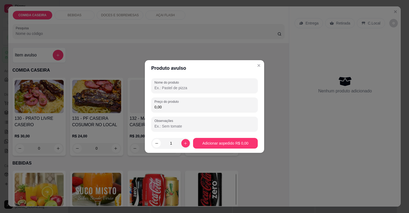
click at [182, 89] on input "Nome do produto" at bounding box center [204, 87] width 100 height 5
type input "d"
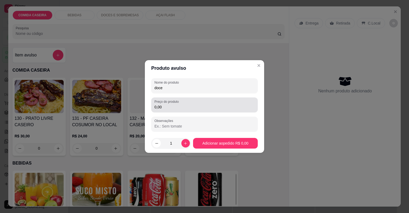
type input "doce"
click at [194, 108] on input "0,00" at bounding box center [204, 106] width 100 height 5
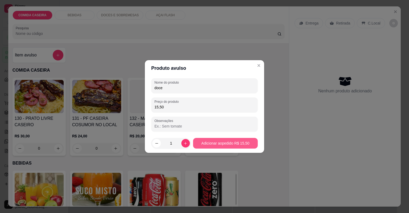
type input "15,50"
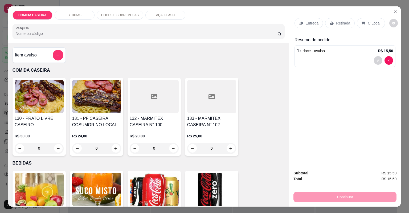
drag, startPoint x: 345, startPoint y: 23, endPoint x: 343, endPoint y: 58, distance: 34.7
click at [345, 23] on p "Retirada" at bounding box center [343, 22] width 14 height 5
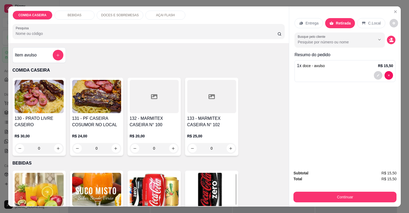
click at [369, 191] on div "Continuar" at bounding box center [344, 196] width 103 height 12
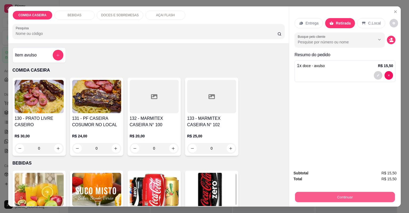
click at [366, 197] on button "Continuar" at bounding box center [345, 197] width 100 height 10
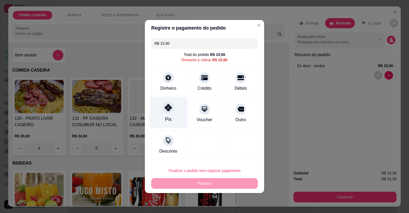
click at [158, 111] on div "Pix" at bounding box center [169, 112] width 38 height 31
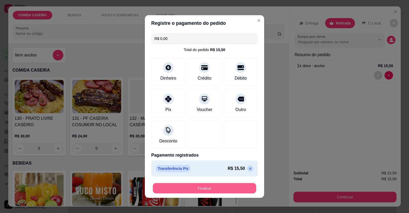
click at [221, 187] on button "Finalizar" at bounding box center [204, 188] width 103 height 10
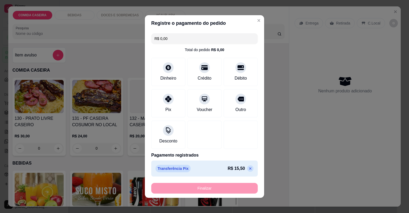
type input "-R$ 15,50"
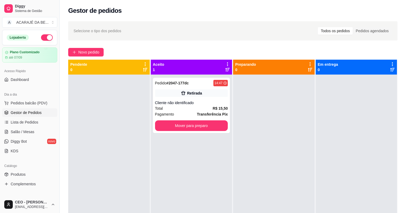
click at [266, 210] on div at bounding box center [273, 181] width 81 height 213
click at [215, 124] on button "Mover para preparo" at bounding box center [191, 125] width 73 height 11
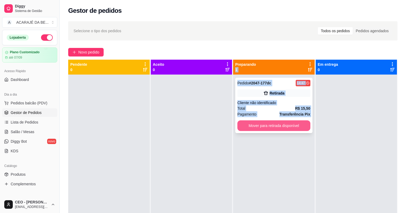
click at [296, 120] on button "Mover para retirada disponível" at bounding box center [273, 125] width 73 height 11
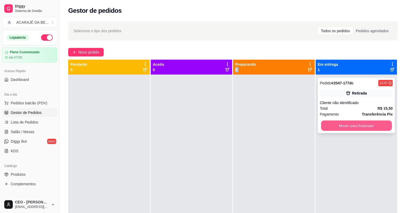
click at [330, 122] on button "Mover para finalizado" at bounding box center [356, 126] width 71 height 10
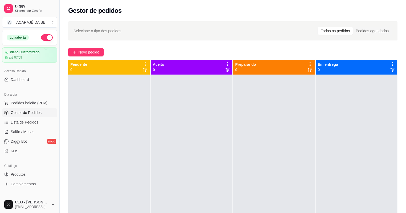
drag, startPoint x: 0, startPoint y: 6, endPoint x: 161, endPoint y: 89, distance: 180.6
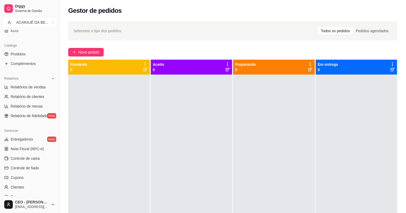
scroll to position [128, 0]
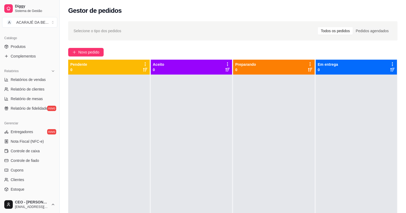
click at [34, 146] on ul "Entregadores novo Nota Fiscal (NFC-e) Controle de caixa Controle de fiado Cupon…" at bounding box center [29, 165] width 55 height 76
click at [34, 150] on span "Controle de caixa" at bounding box center [25, 150] width 29 height 5
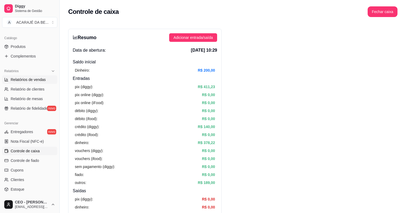
click at [34, 79] on span "Relatórios de vendas" at bounding box center [28, 79] width 35 height 5
select select "ALL"
select select "0"
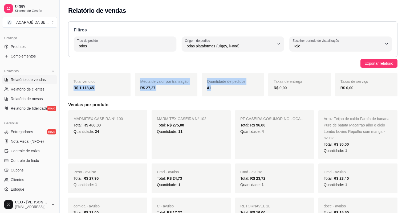
drag, startPoint x: 69, startPoint y: 91, endPoint x: 229, endPoint y: 92, distance: 160.2
click at [229, 92] on div "Total vendido R$ 1.118,45 Média de valor por transação R$ 27,27 Quantidade de p…" at bounding box center [232, 84] width 329 height 23
copy div "R$ 1.118,45 Média de valor por transação R$ 27,27 Quantidade de pedidos 41"
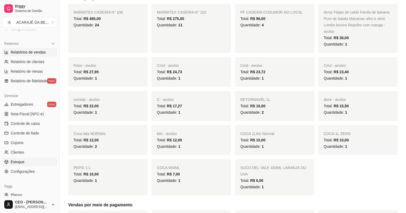
scroll to position [149, 0]
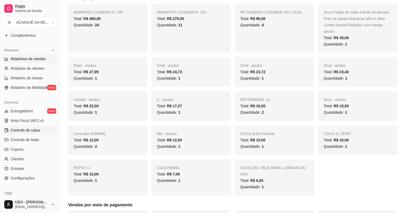
click at [33, 127] on link "Controle de caixa" at bounding box center [29, 130] width 55 height 9
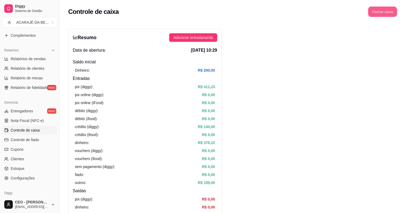
click at [387, 13] on button "Fechar caixa" at bounding box center [382, 12] width 29 height 10
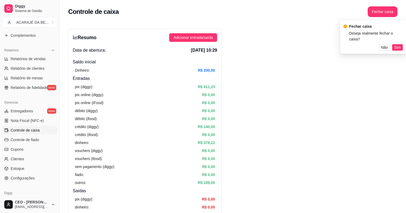
drag, startPoint x: 398, startPoint y: 40, endPoint x: 397, endPoint y: 45, distance: 5.6
click at [398, 44] on span "Sim" at bounding box center [397, 47] width 6 height 6
